Goal: Check status: Check status

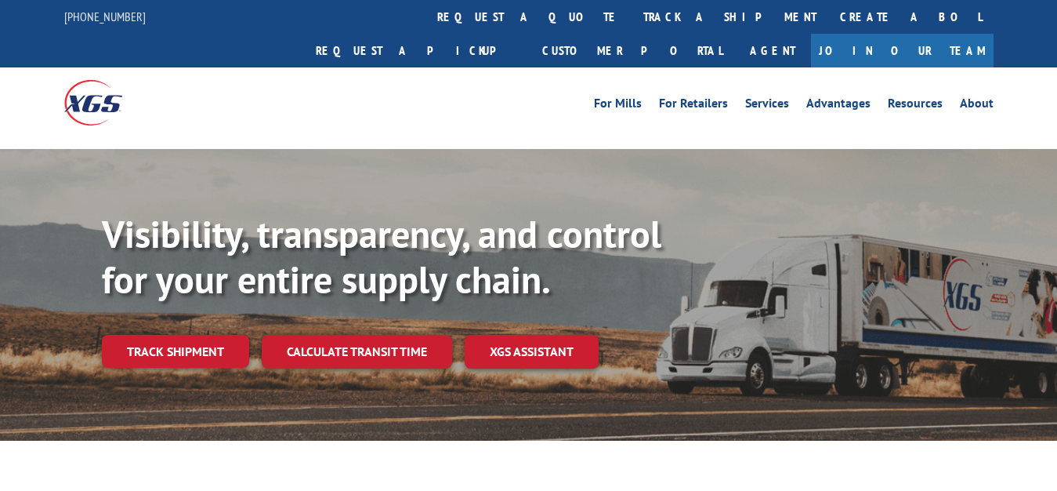
click at [104, 335] on link "Track shipment" at bounding box center [175, 351] width 147 height 33
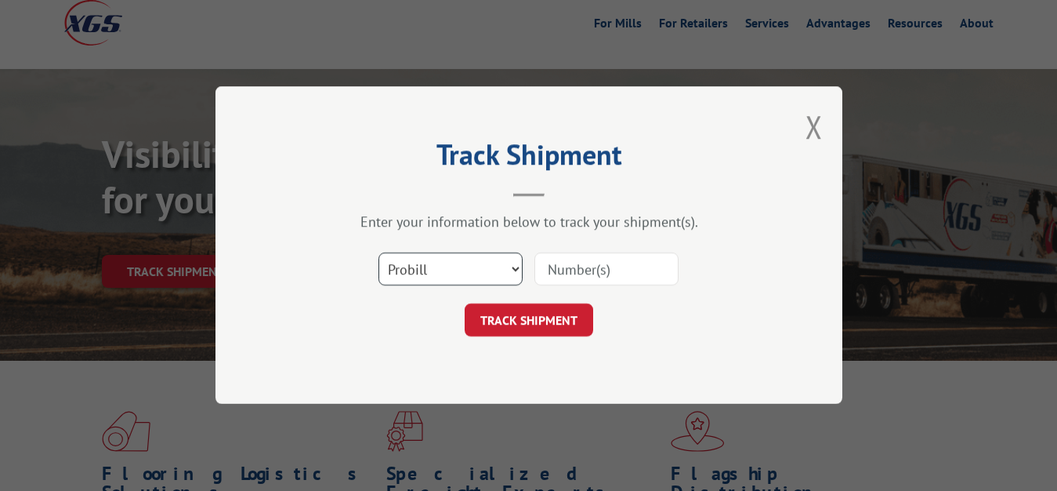
click at [379, 253] on select "Select category... Probill BOL PO" at bounding box center [451, 269] width 144 height 33
select select "bol"
click option "BOL" at bounding box center [0, 0] width 0 height 0
click at [584, 259] on input at bounding box center [607, 269] width 144 height 33
type input "6049983"
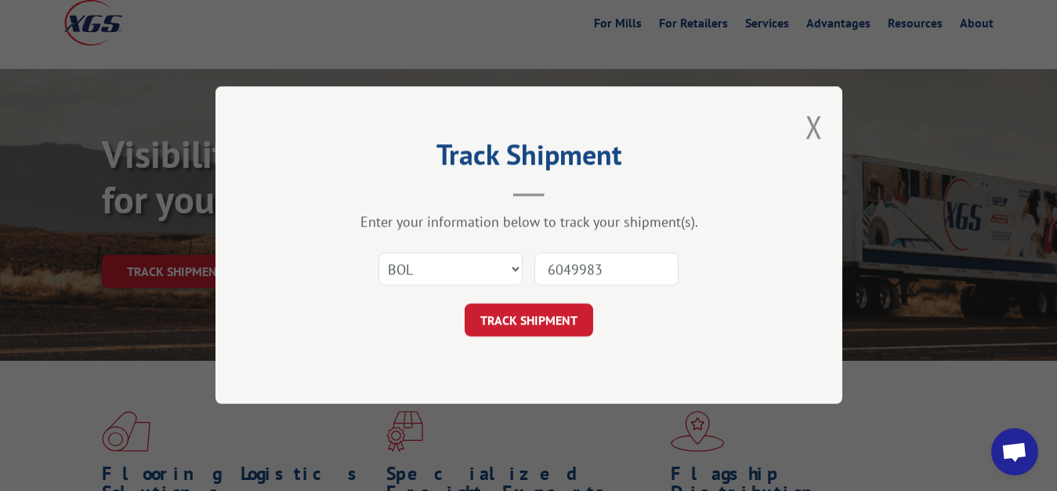
click button "TRACK SHIPMENT" at bounding box center [529, 320] width 129 height 33
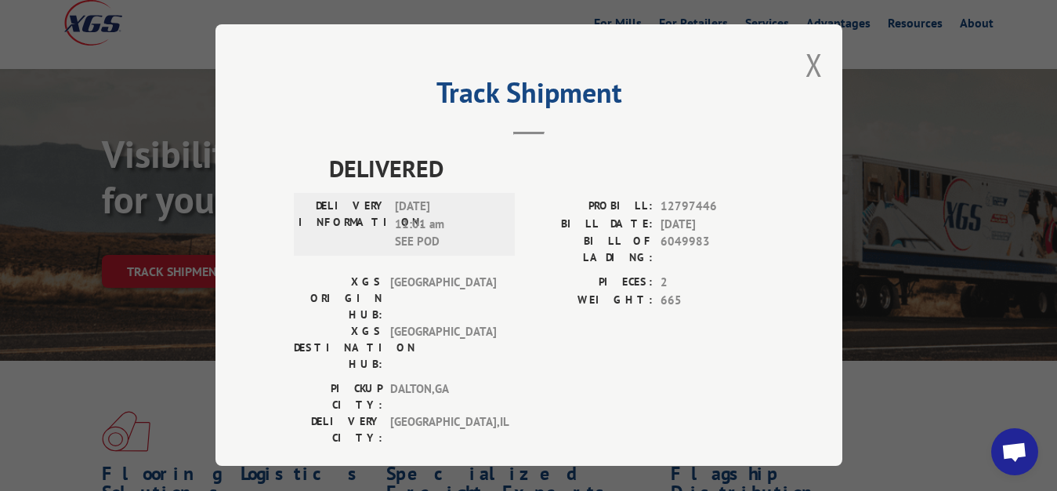
drag, startPoint x: 803, startPoint y: 59, endPoint x: 612, endPoint y: 210, distance: 243.3
click at [806, 60] on button "Close modal" at bounding box center [814, 65] width 17 height 42
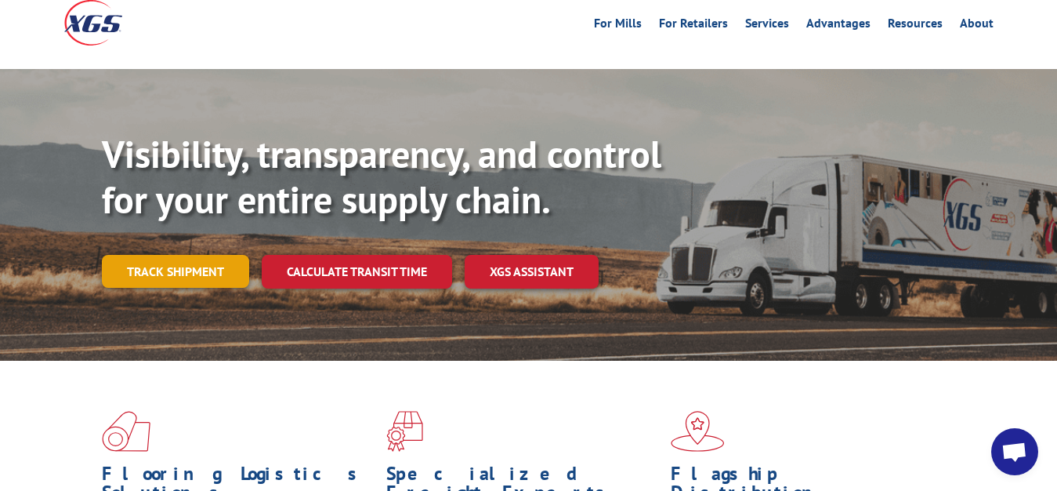
click at [198, 255] on link "Track shipment" at bounding box center [175, 271] width 147 height 33
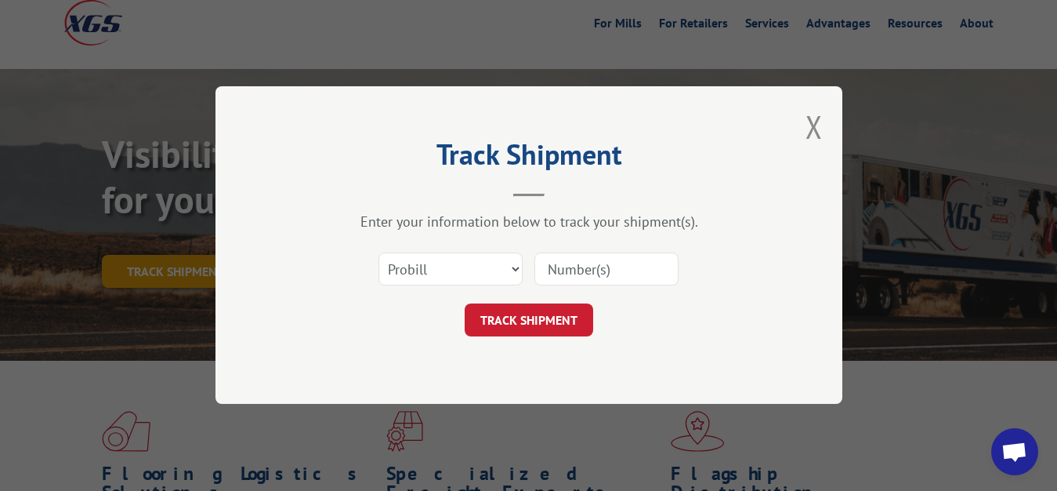
scroll to position [0, 0]
click at [379, 253] on select "Select category... Probill BOL PO" at bounding box center [451, 269] width 144 height 33
select select "bol"
click option "BOL" at bounding box center [0, 0] width 0 height 0
drag, startPoint x: 570, startPoint y: 277, endPoint x: 584, endPoint y: 253, distance: 27.4
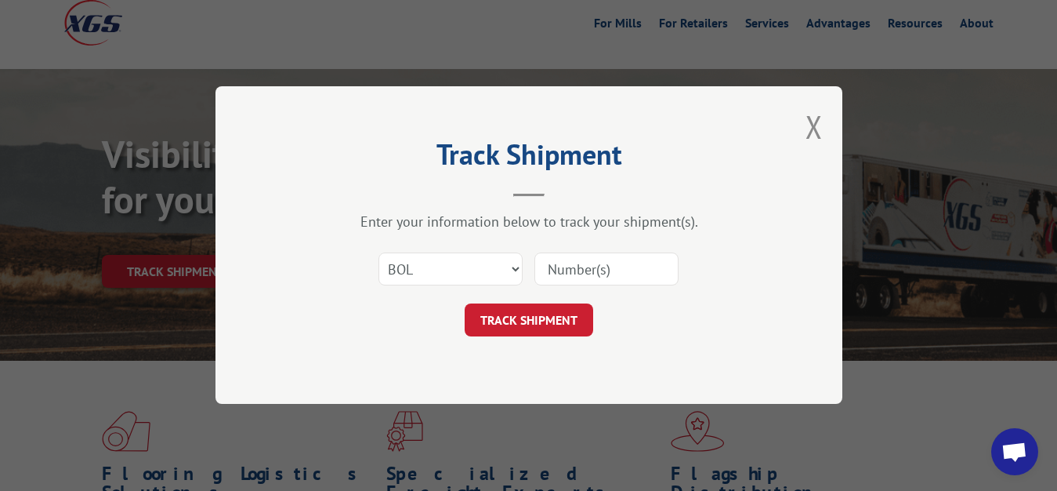
click at [582, 259] on input at bounding box center [607, 269] width 144 height 33
type input "6049980"
click button "TRACK SHIPMENT" at bounding box center [529, 320] width 129 height 33
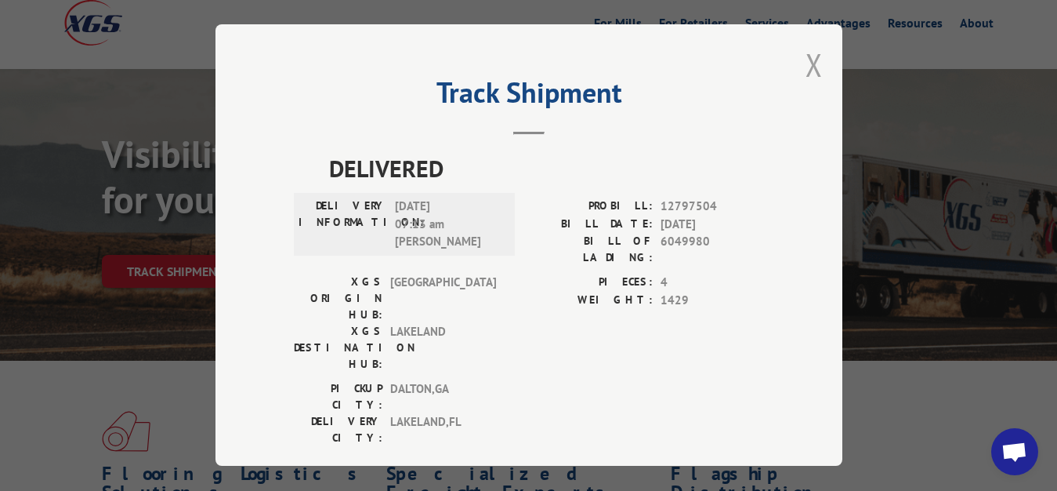
click at [806, 60] on button "Close modal" at bounding box center [814, 65] width 17 height 42
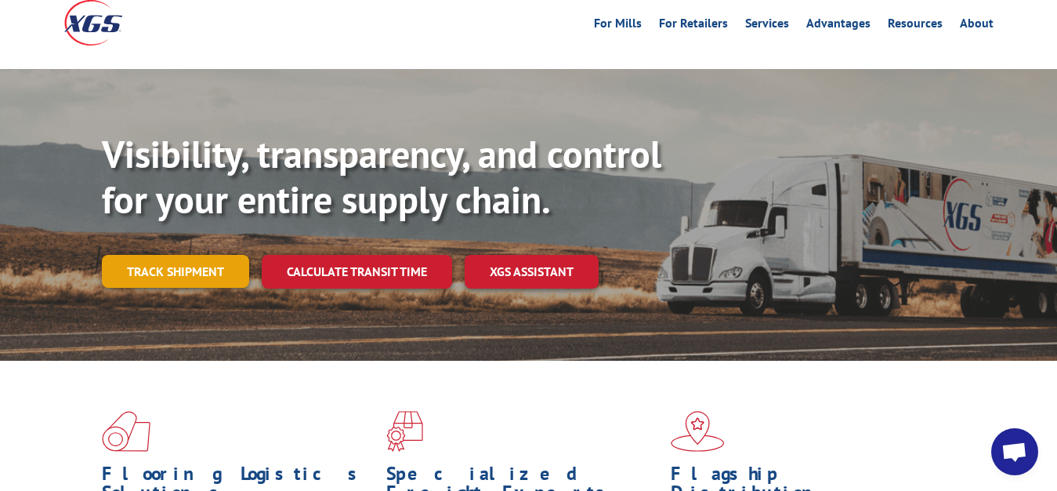
click at [141, 255] on link "Track shipment" at bounding box center [175, 271] width 147 height 33
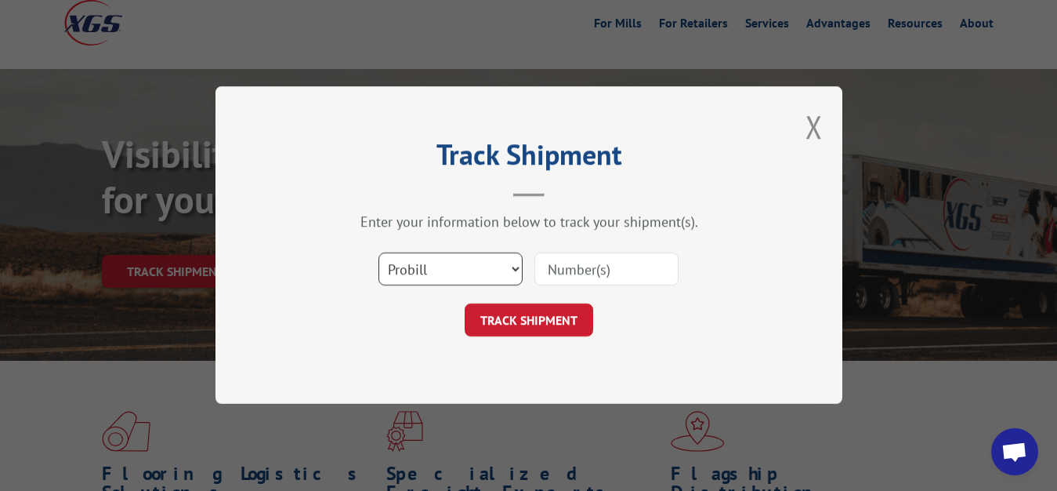
click at [379, 253] on select "Select category... Probill BOL PO" at bounding box center [451, 269] width 144 height 33
select select "bol"
click option "BOL" at bounding box center [0, 0] width 0 height 0
drag, startPoint x: 563, startPoint y: 285, endPoint x: 597, endPoint y: 230, distance: 64.4
click at [563, 281] on input at bounding box center [607, 269] width 144 height 33
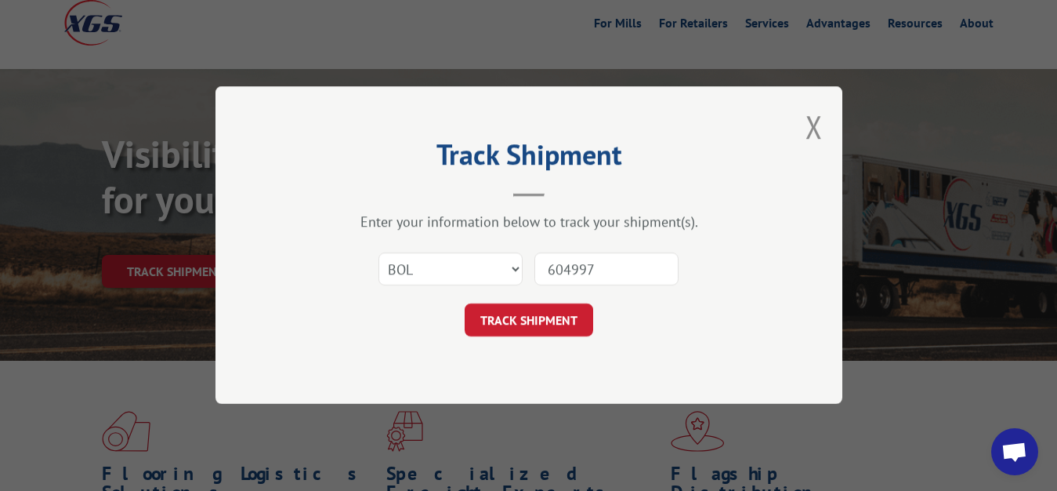
type input "6049978"
click button "TRACK SHIPMENT" at bounding box center [529, 320] width 129 height 33
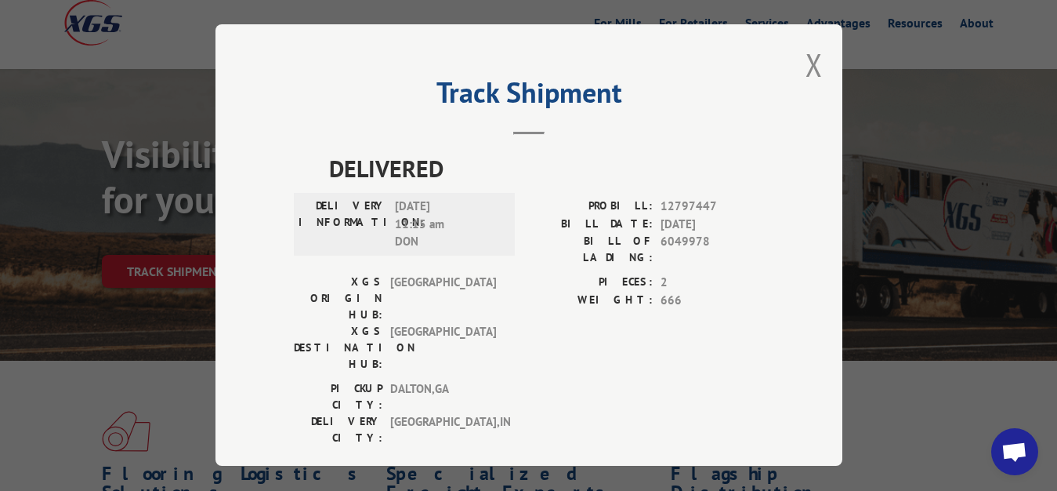
drag, startPoint x: 803, startPoint y: 53, endPoint x: 779, endPoint y: 93, distance: 47.1
click at [806, 59] on button "Close modal" at bounding box center [814, 65] width 17 height 42
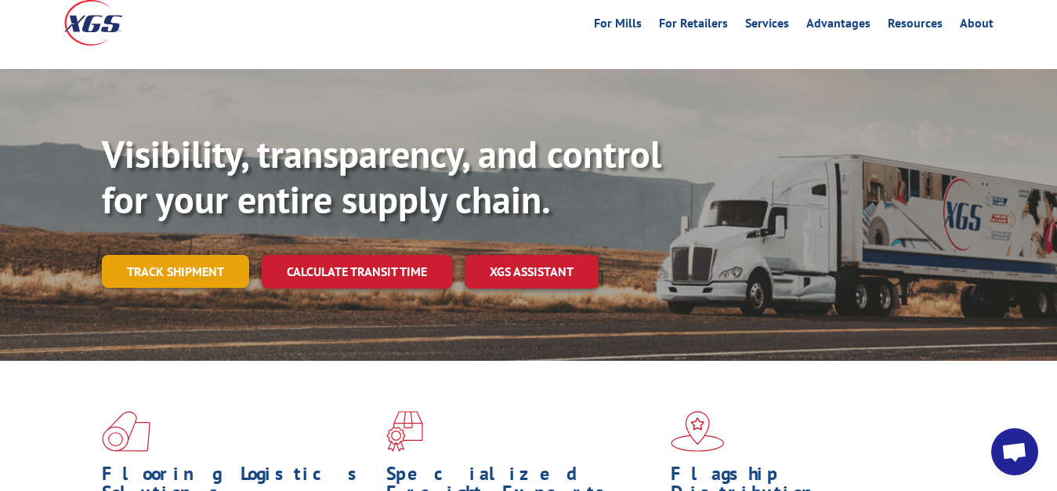
drag, startPoint x: 205, startPoint y: 230, endPoint x: 276, endPoint y: 239, distance: 71.9
click at [216, 255] on link "Track shipment" at bounding box center [175, 271] width 147 height 33
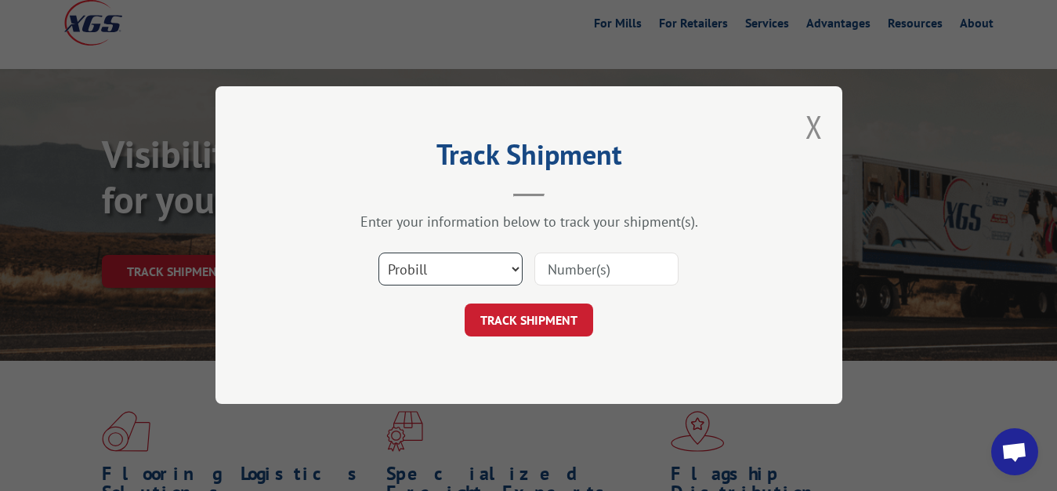
click at [379, 253] on select "Select category... Probill BOL PO" at bounding box center [451, 269] width 144 height 33
select select "bol"
click option "BOL" at bounding box center [0, 0] width 0 height 0
click at [637, 251] on div "Select category... Probill BOL PO" at bounding box center [529, 270] width 470 height 52
click at [568, 259] on input at bounding box center [607, 269] width 144 height 33
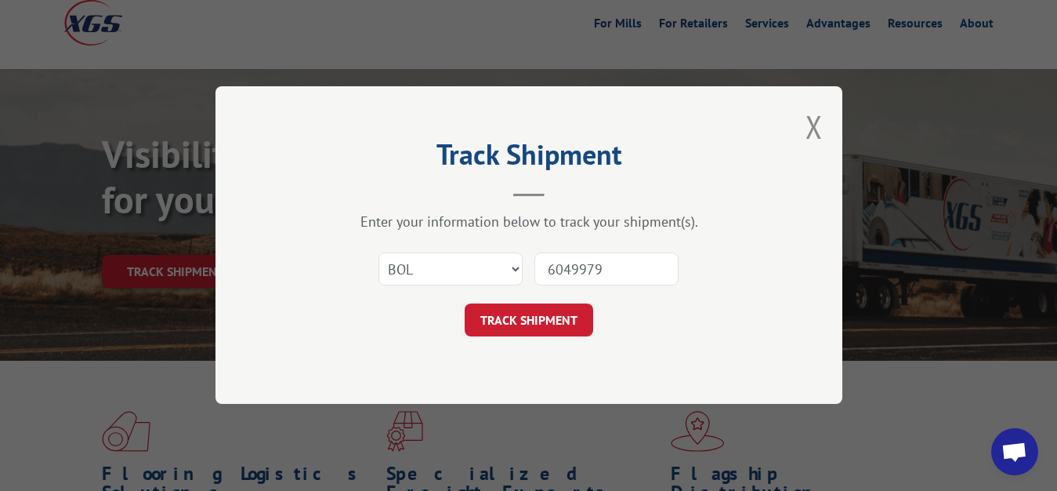
type input "6049979"
click button "TRACK SHIPMENT" at bounding box center [529, 320] width 129 height 33
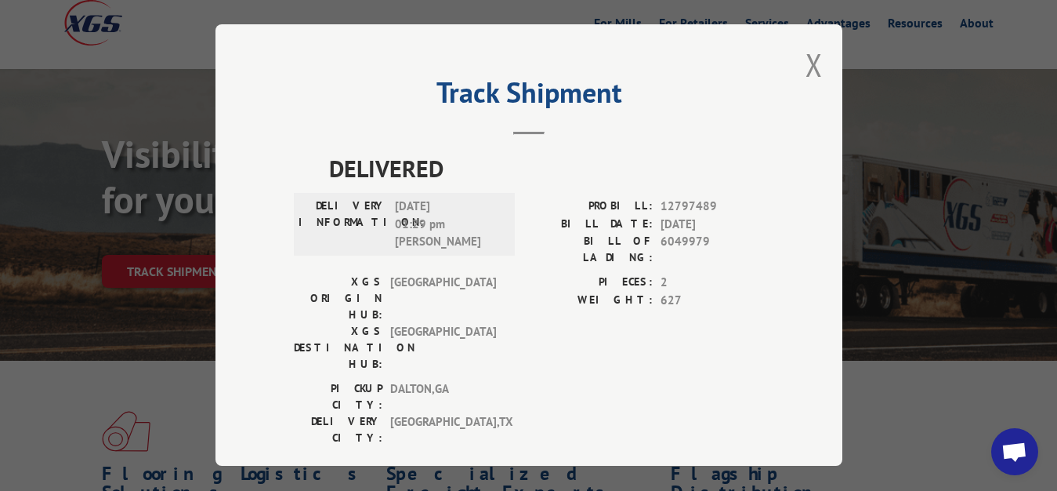
drag, startPoint x: 796, startPoint y: 62, endPoint x: 782, endPoint y: 140, distance: 79.0
click at [806, 74] on button "Close modal" at bounding box center [814, 65] width 17 height 42
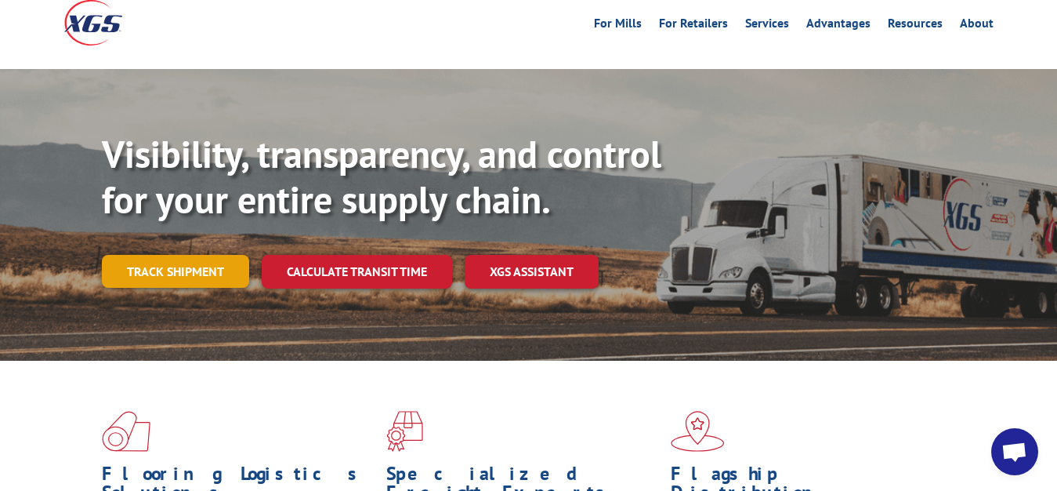
click at [179, 255] on link "Track shipment" at bounding box center [175, 271] width 147 height 33
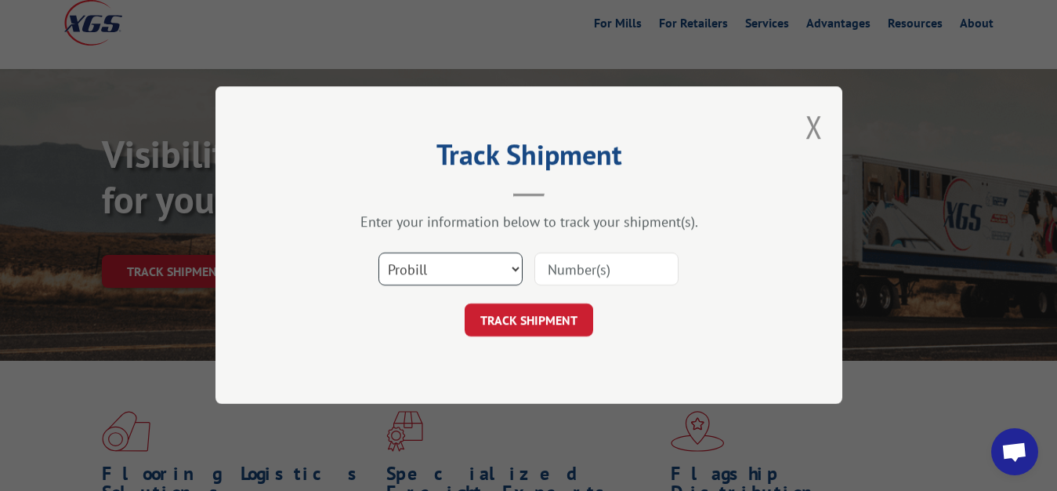
click at [379, 253] on select "Select category... Probill BOL PO" at bounding box center [451, 269] width 144 height 33
select select "bol"
click option "BOL" at bounding box center [0, 0] width 0 height 0
click at [565, 260] on input at bounding box center [607, 269] width 144 height 33
type input "6051668"
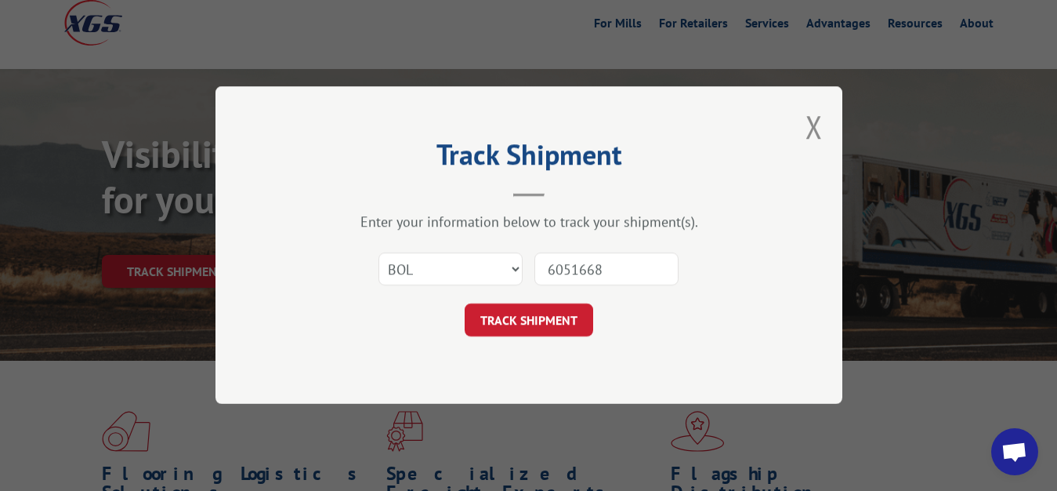
click button "TRACK SHIPMENT" at bounding box center [529, 320] width 129 height 33
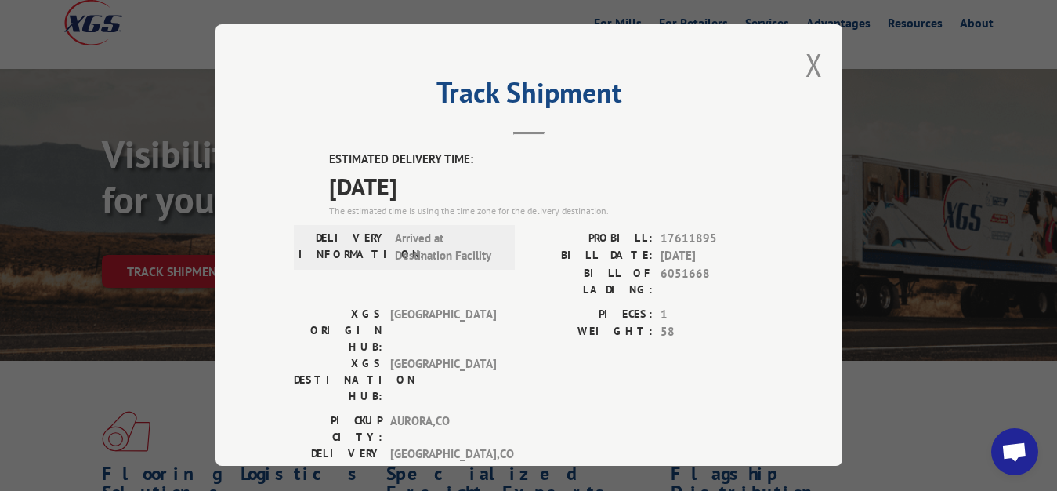
drag, startPoint x: 805, startPoint y: 62, endPoint x: 662, endPoint y: 231, distance: 221.9
click at [806, 73] on button "Close modal" at bounding box center [814, 65] width 17 height 42
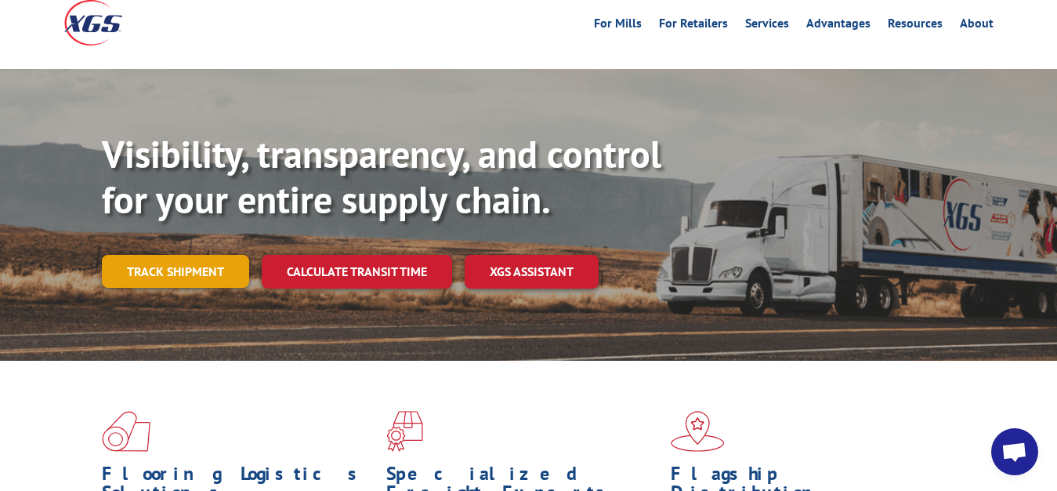
click at [216, 255] on link "Track shipment" at bounding box center [175, 271] width 147 height 33
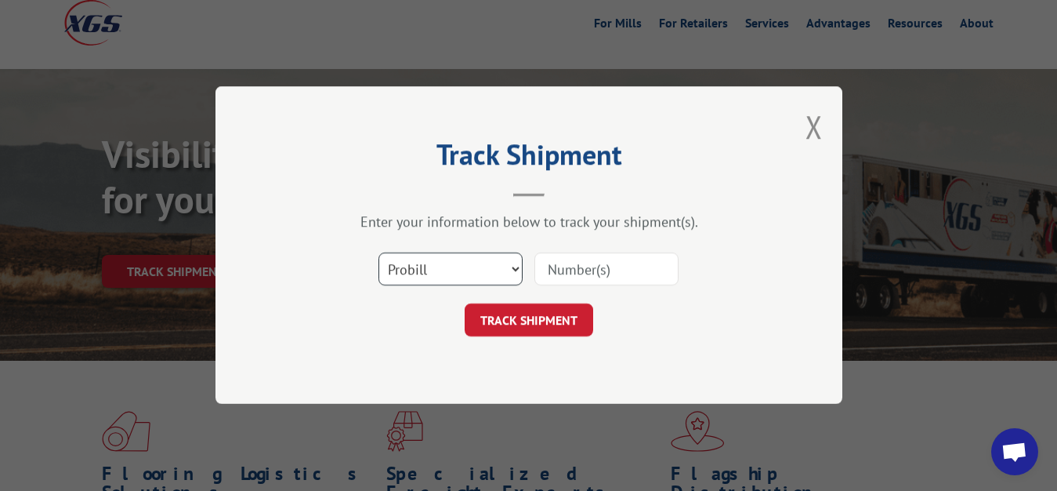
click at [379, 253] on select "Select category... Probill BOL PO" at bounding box center [451, 269] width 144 height 33
select select "bol"
click option "BOL" at bounding box center [0, 0] width 0 height 0
click at [621, 259] on input at bounding box center [607, 269] width 144 height 33
type input "6051667"
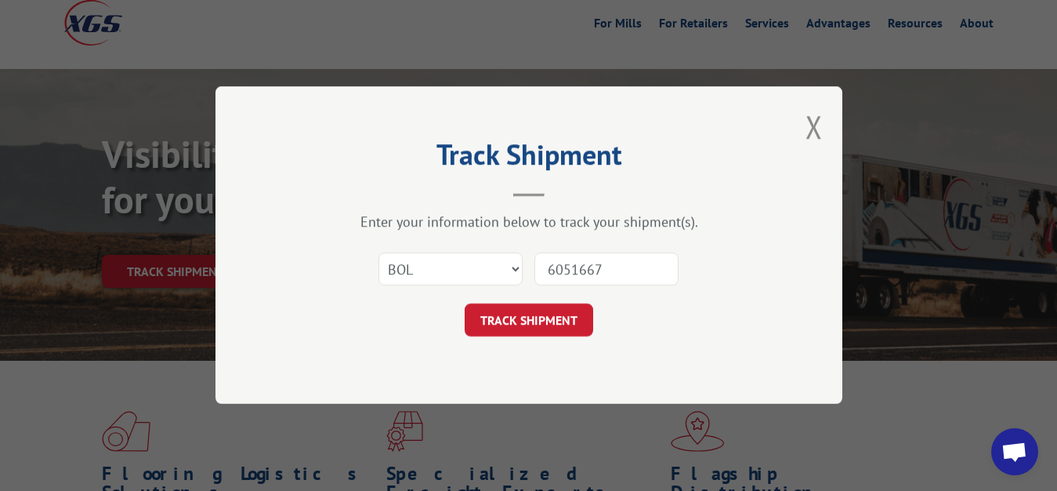
click button "TRACK SHIPMENT" at bounding box center [529, 320] width 129 height 33
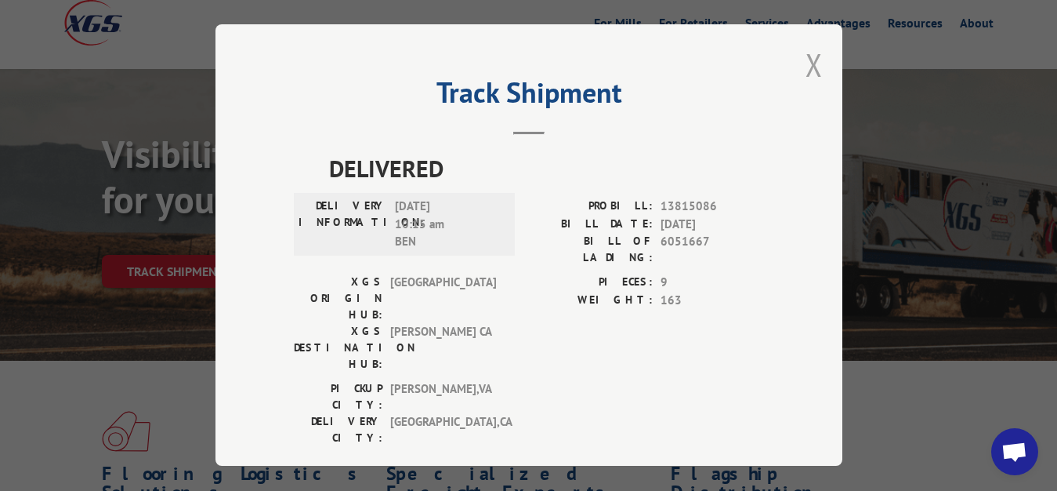
click at [806, 66] on button "Close modal" at bounding box center [814, 65] width 17 height 42
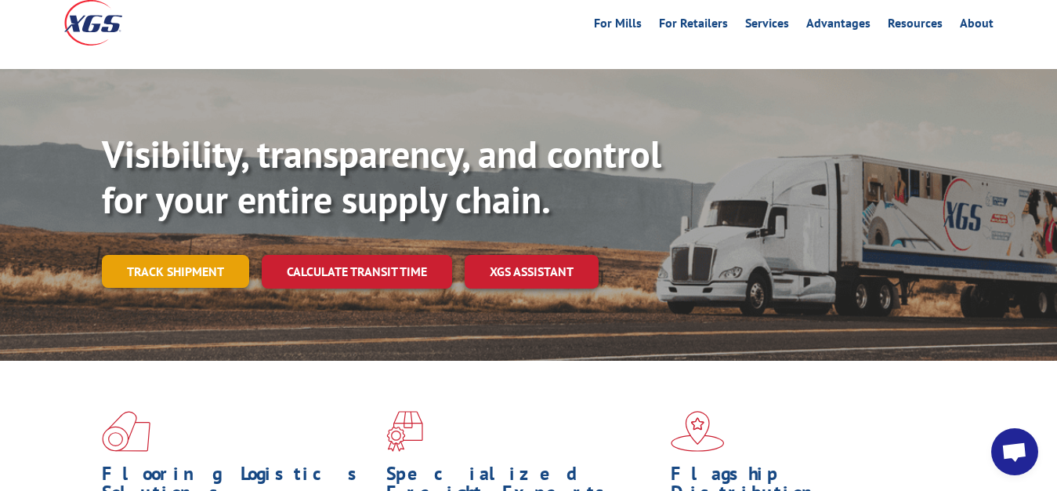
click at [170, 255] on link "Track shipment" at bounding box center [175, 271] width 147 height 33
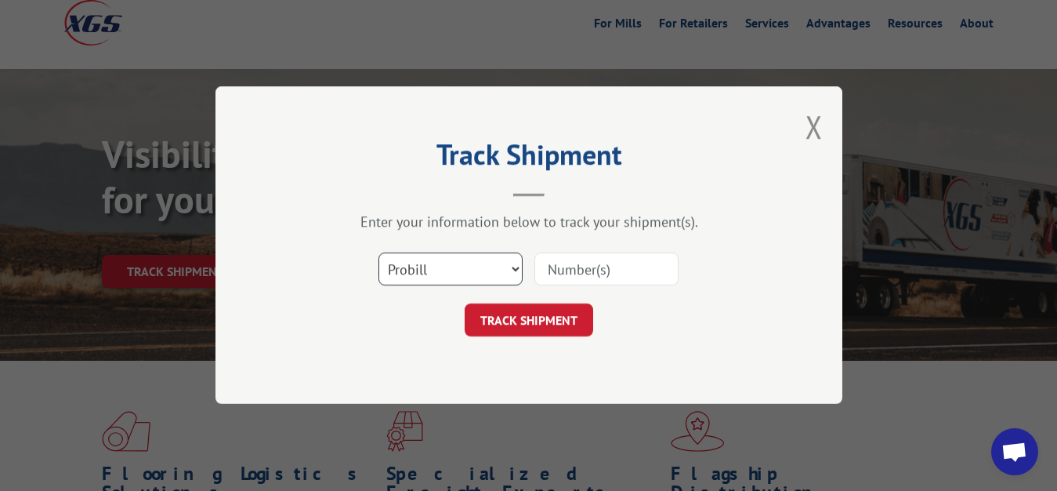
click at [379, 253] on select "Select category... Probill BOL PO" at bounding box center [451, 269] width 144 height 33
select select "bol"
click option "BOL" at bounding box center [0, 0] width 0 height 0
drag, startPoint x: 638, startPoint y: 256, endPoint x: 647, endPoint y: 146, distance: 110.9
click at [638, 256] on input at bounding box center [607, 269] width 144 height 33
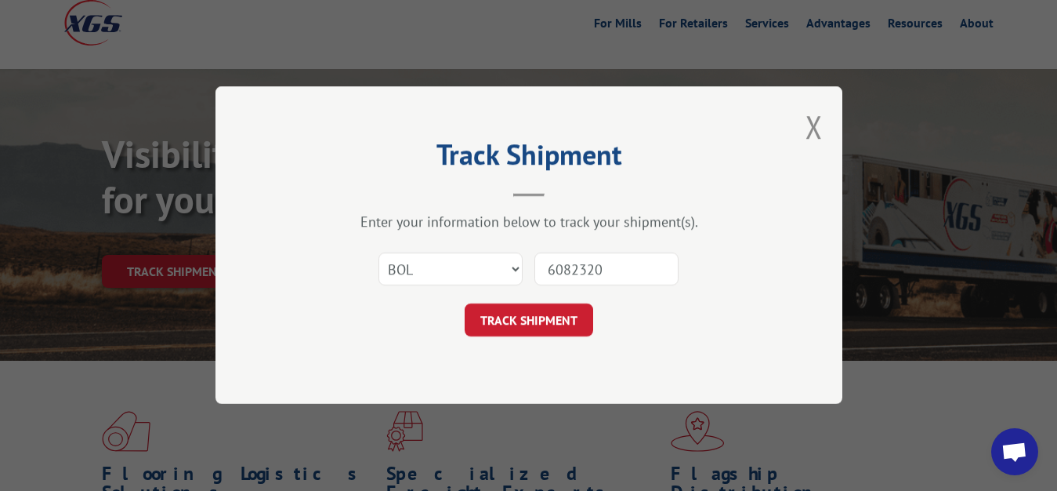
type input "6082320"
click button "TRACK SHIPMENT" at bounding box center [529, 320] width 129 height 33
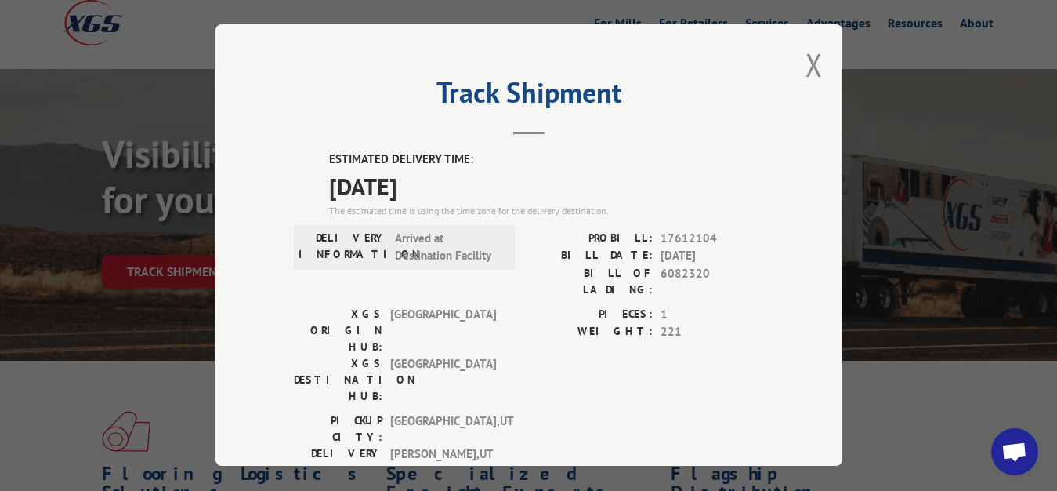
drag, startPoint x: 803, startPoint y: 58, endPoint x: 703, endPoint y: 143, distance: 131.2
click at [806, 61] on button "Close modal" at bounding box center [814, 65] width 17 height 42
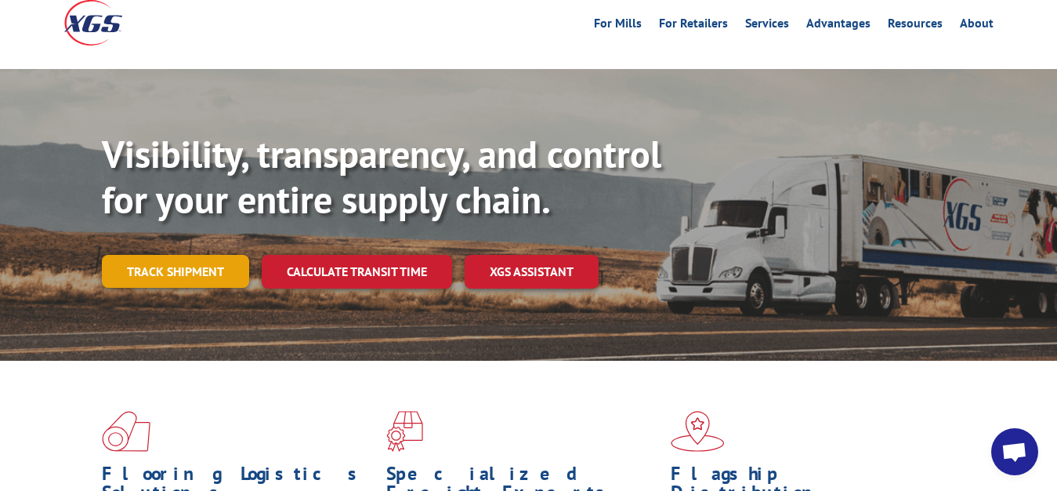
click at [185, 255] on link "Track shipment" at bounding box center [175, 271] width 147 height 33
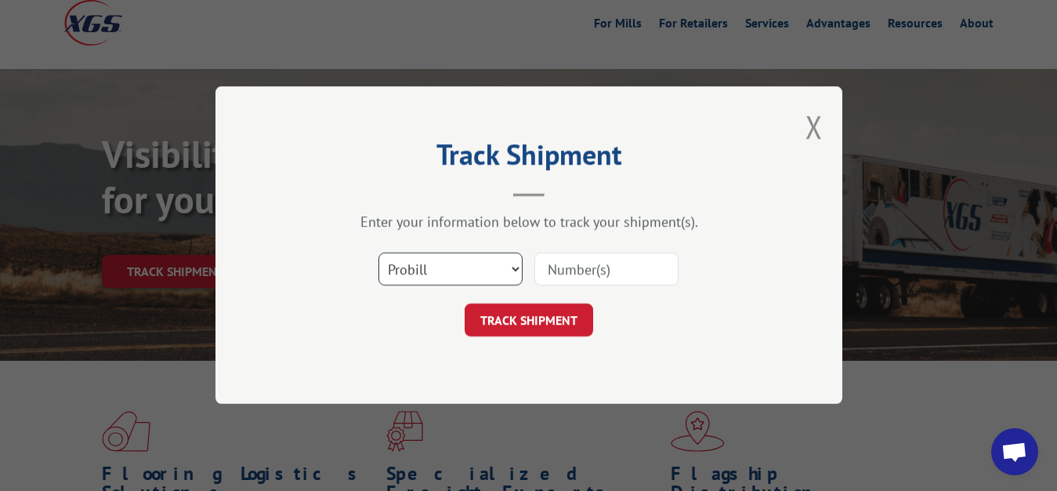
click at [379, 253] on select "Select category... Probill BOL PO" at bounding box center [451, 269] width 144 height 33
select select "bol"
click option "BOL" at bounding box center [0, 0] width 0 height 0
drag, startPoint x: 549, startPoint y: 278, endPoint x: 603, endPoint y: 224, distance: 75.9
click at [575, 253] on input at bounding box center [607, 269] width 144 height 33
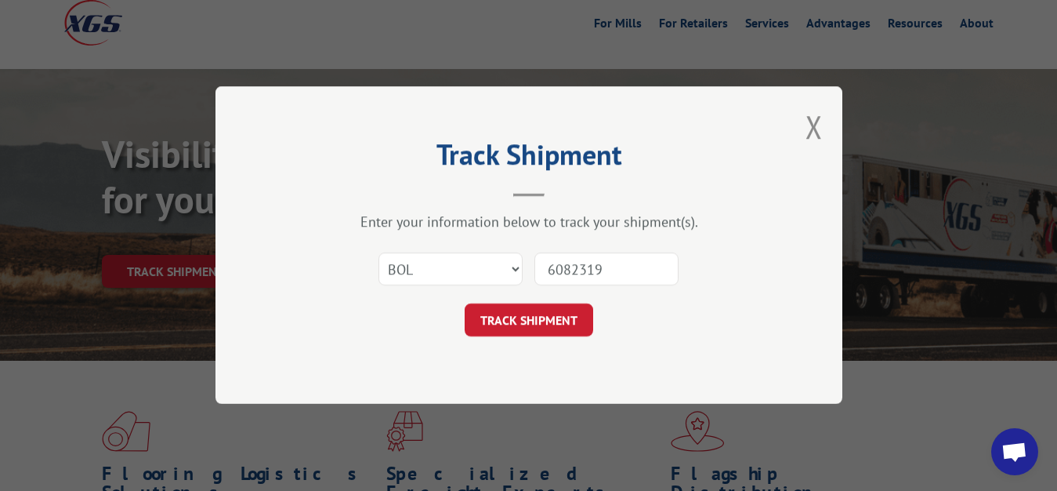
type input "6082319"
click button "TRACK SHIPMENT" at bounding box center [529, 320] width 129 height 33
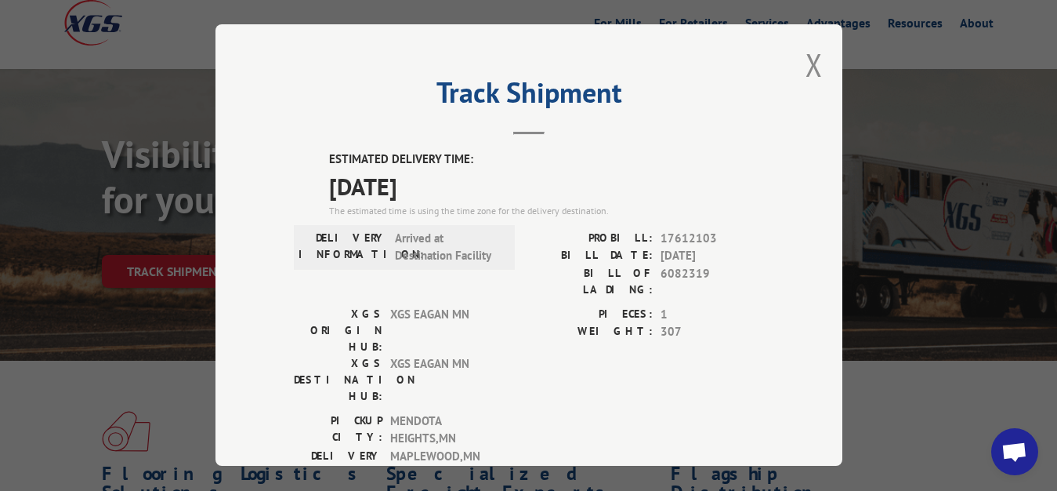
drag, startPoint x: 803, startPoint y: 60, endPoint x: 661, endPoint y: 159, distance: 173.3
click at [806, 61] on button "Close modal" at bounding box center [814, 65] width 17 height 42
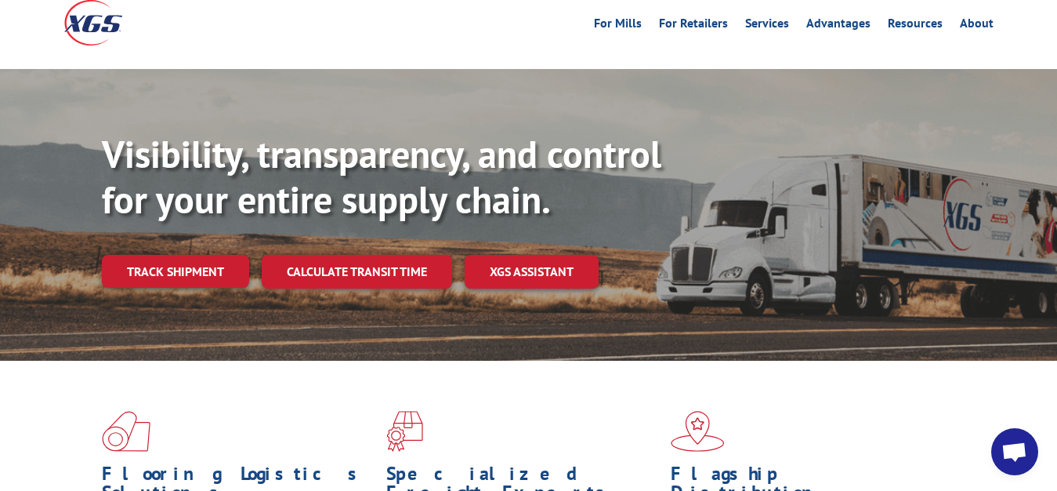
click at [141, 255] on link "Track shipment" at bounding box center [175, 271] width 147 height 33
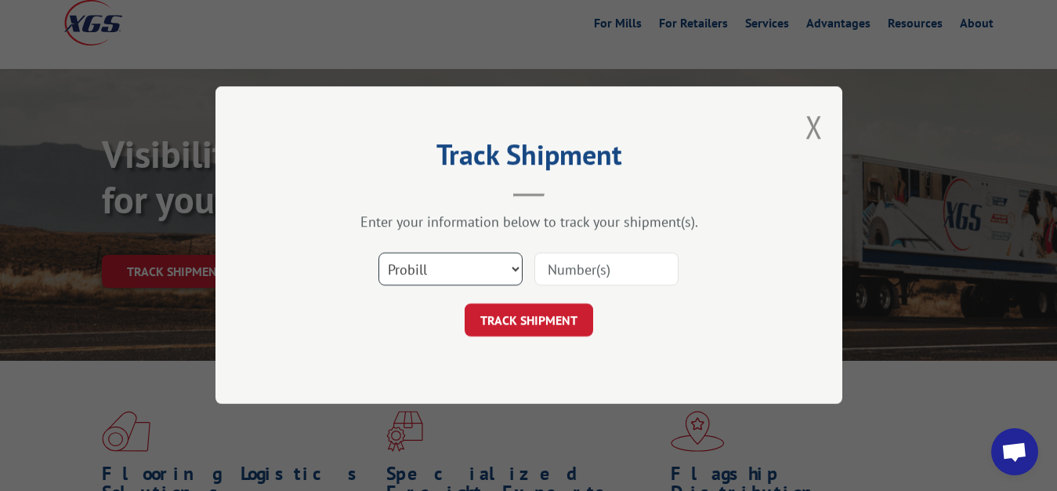
click at [379, 253] on select "Select category... Probill BOL PO" at bounding box center [451, 269] width 144 height 33
select select "bol"
click option "BOL" at bounding box center [0, 0] width 0 height 0
click at [604, 272] on input at bounding box center [607, 269] width 144 height 33
type input "6082375"
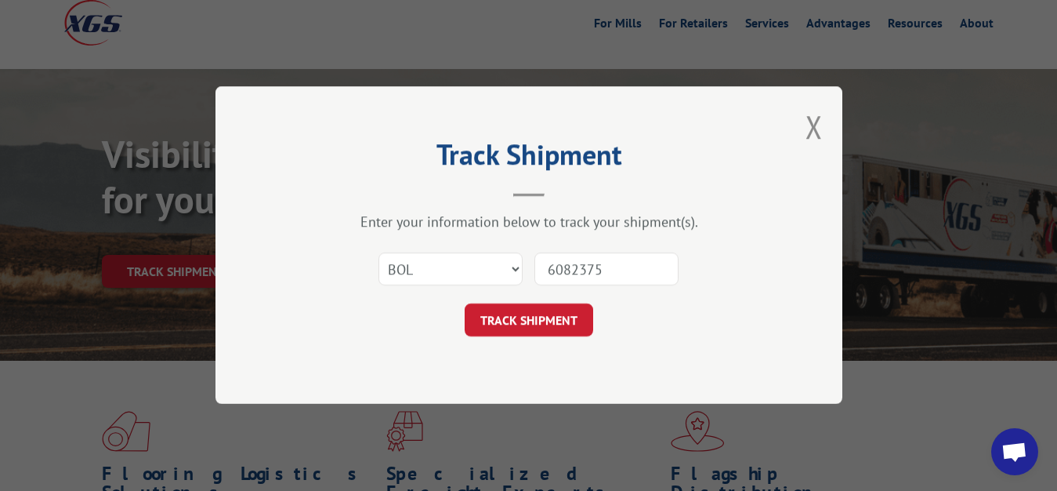
click button "TRACK SHIPMENT" at bounding box center [529, 320] width 129 height 33
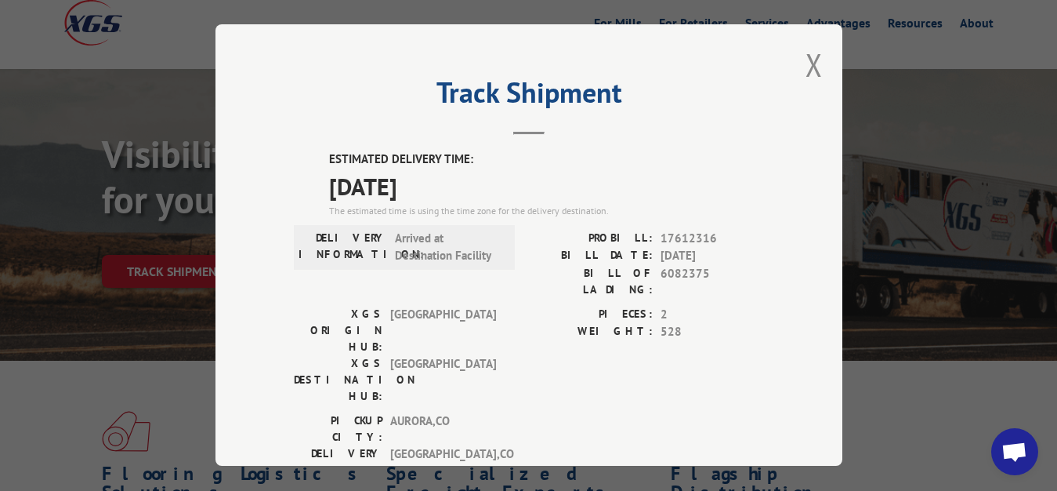
drag, startPoint x: 804, startPoint y: 59, endPoint x: 771, endPoint y: 84, distance: 41.4
click at [806, 65] on button "Close modal" at bounding box center [814, 65] width 17 height 42
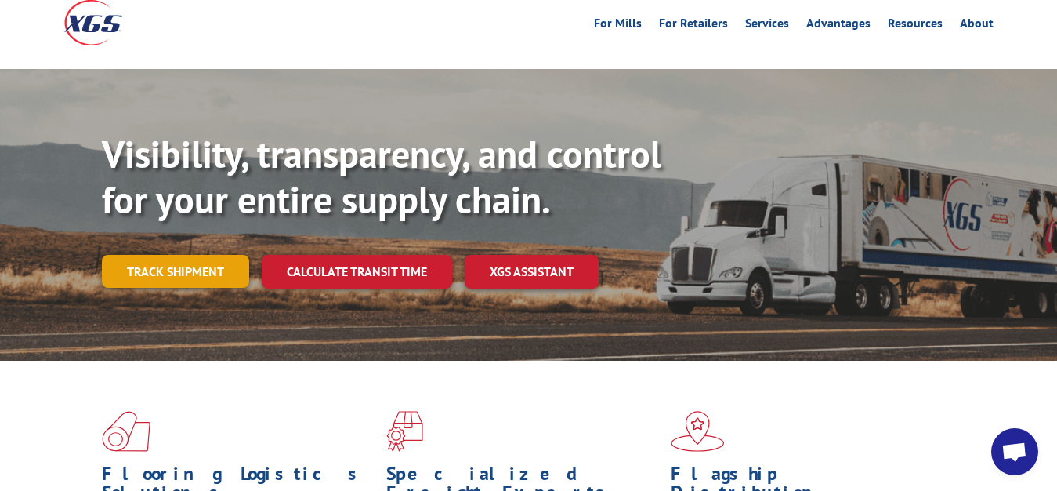
click at [168, 255] on link "Track shipment" at bounding box center [175, 271] width 147 height 33
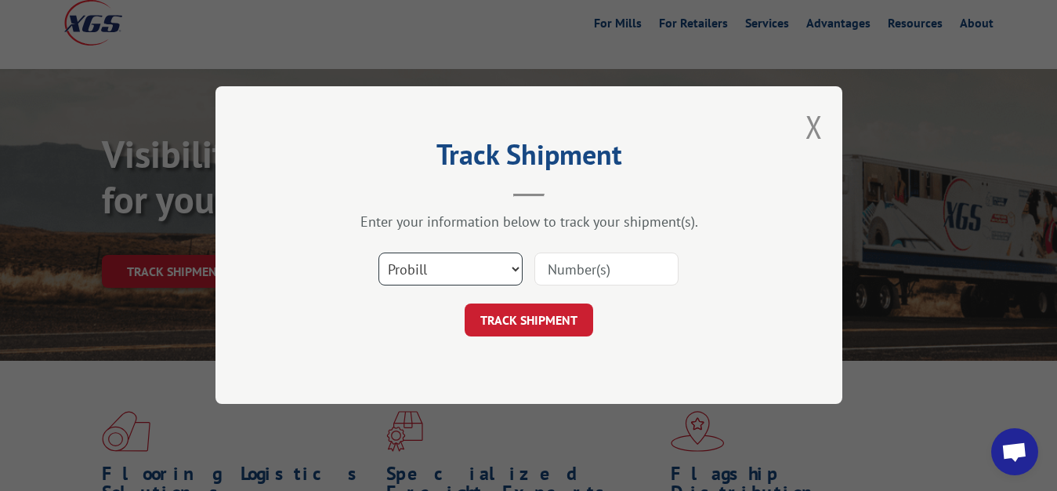
click at [379, 253] on select "Select category... Probill BOL PO" at bounding box center [451, 269] width 144 height 33
select select "bol"
click option "BOL" at bounding box center [0, 0] width 0 height 0
drag, startPoint x: 593, startPoint y: 265, endPoint x: 635, endPoint y: 187, distance: 89.1
click at [593, 259] on input at bounding box center [607, 269] width 144 height 33
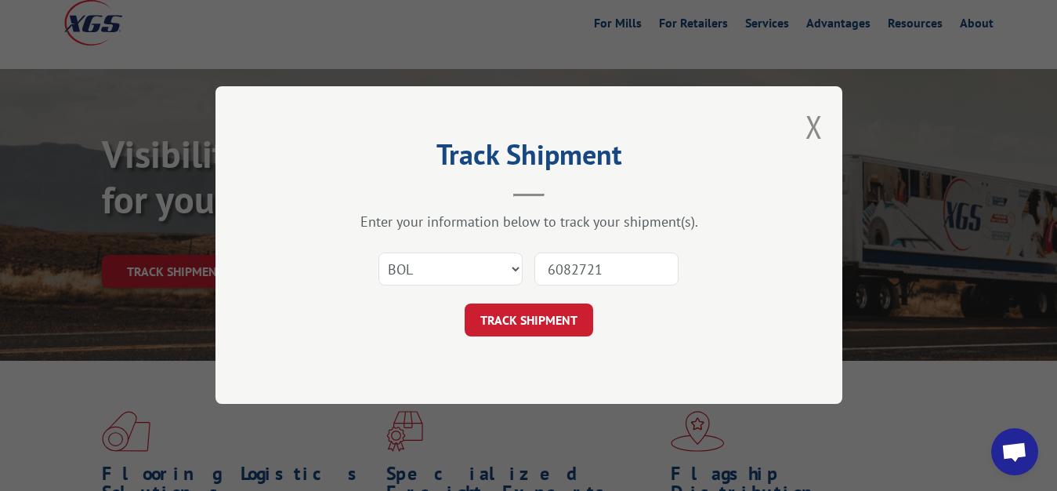
type input "6082721"
click button "TRACK SHIPMENT" at bounding box center [529, 320] width 129 height 33
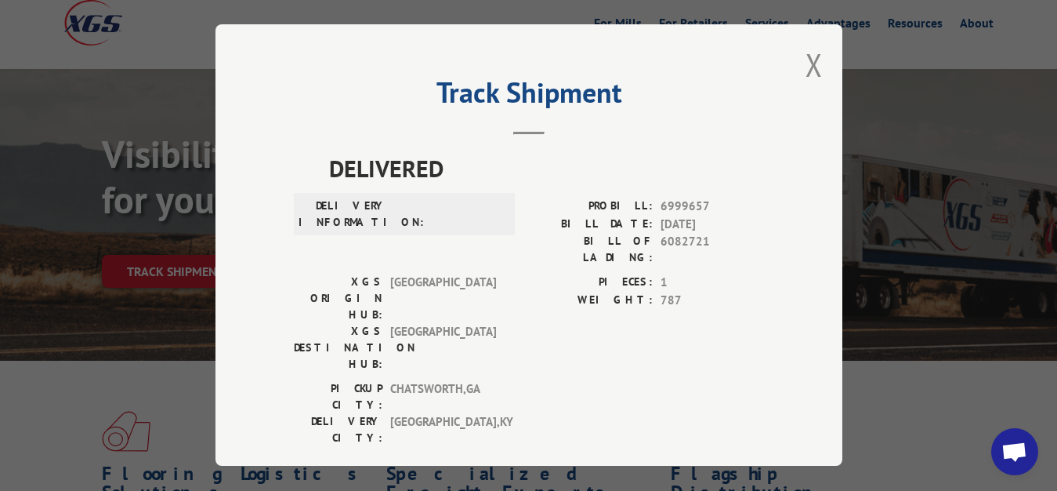
drag, startPoint x: 807, startPoint y: 46, endPoint x: 626, endPoint y: 141, distance: 203.7
click at [806, 52] on button "Close modal" at bounding box center [814, 65] width 17 height 42
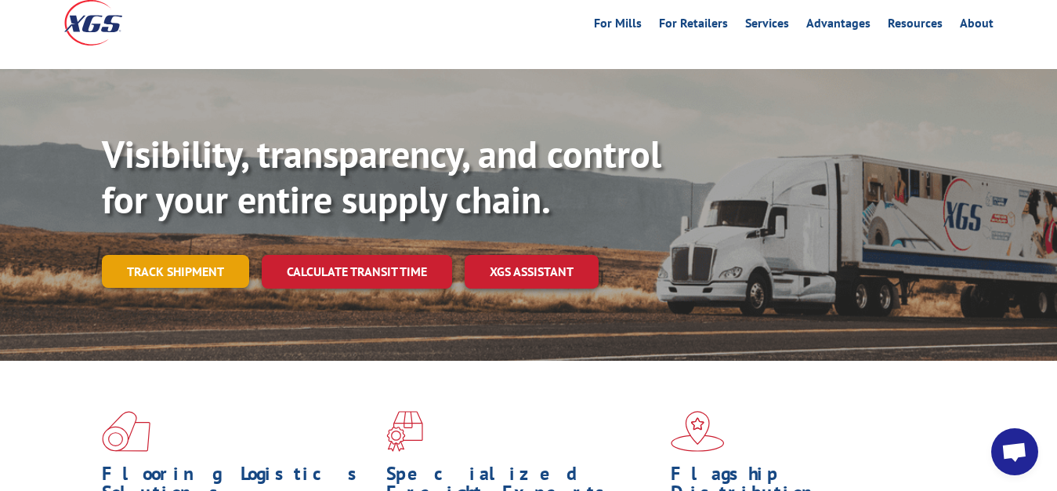
click at [178, 255] on link "Track shipment" at bounding box center [175, 271] width 147 height 33
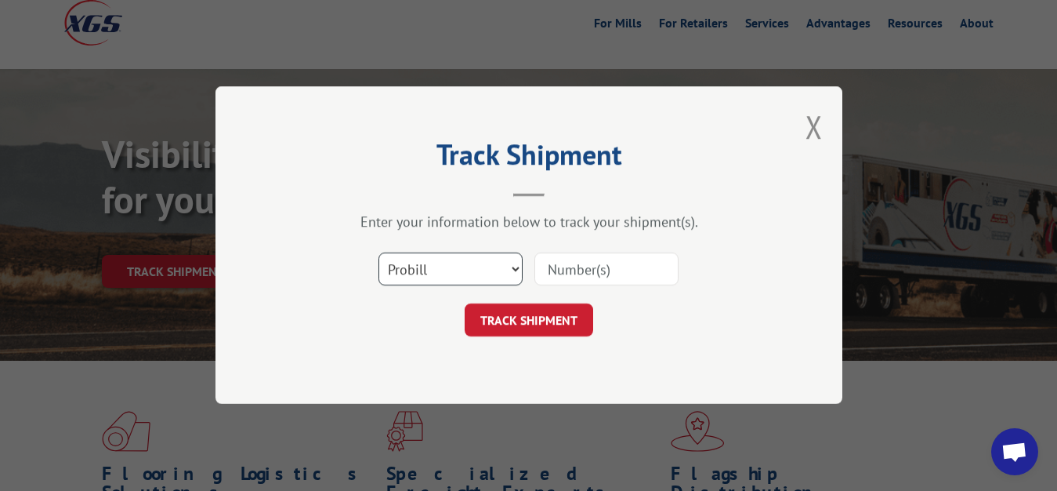
click at [379, 253] on select "Select category... Probill BOL PO" at bounding box center [451, 269] width 144 height 33
select select "bol"
click option "BOL" at bounding box center [0, 0] width 0 height 0
click at [582, 264] on input at bounding box center [607, 269] width 144 height 33
